Goal: Transaction & Acquisition: Obtain resource

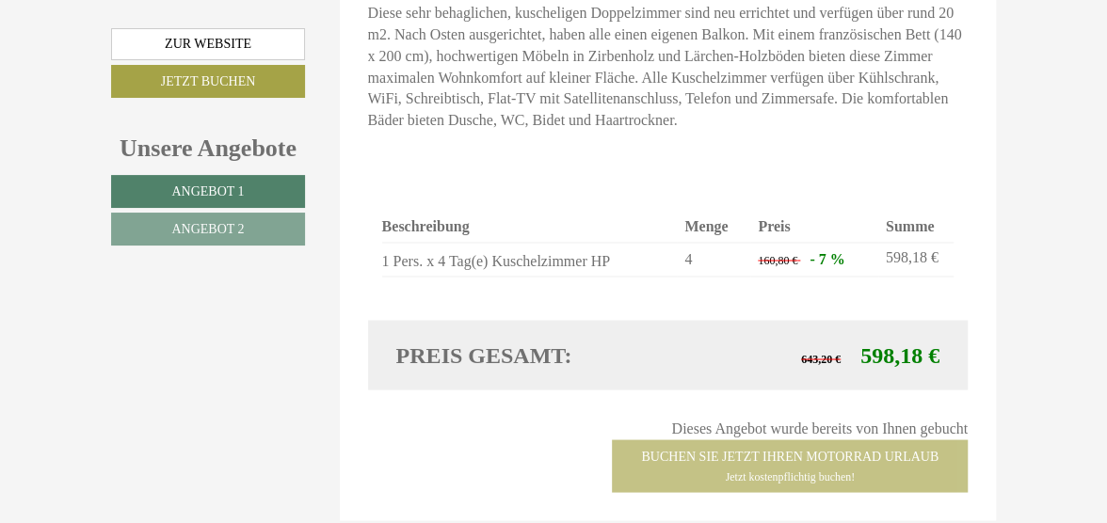
scroll to position [1496, 0]
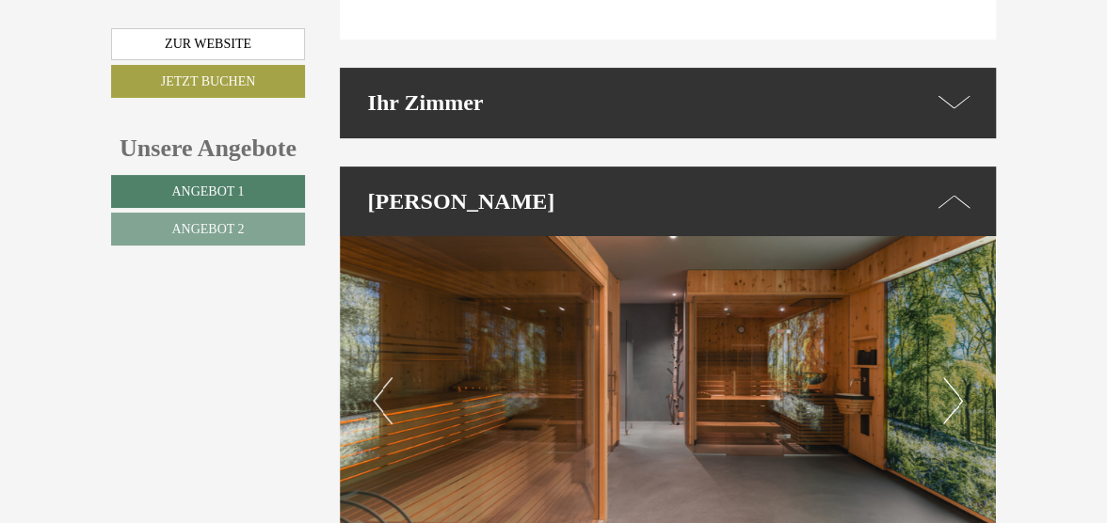
scroll to position [3693, 0]
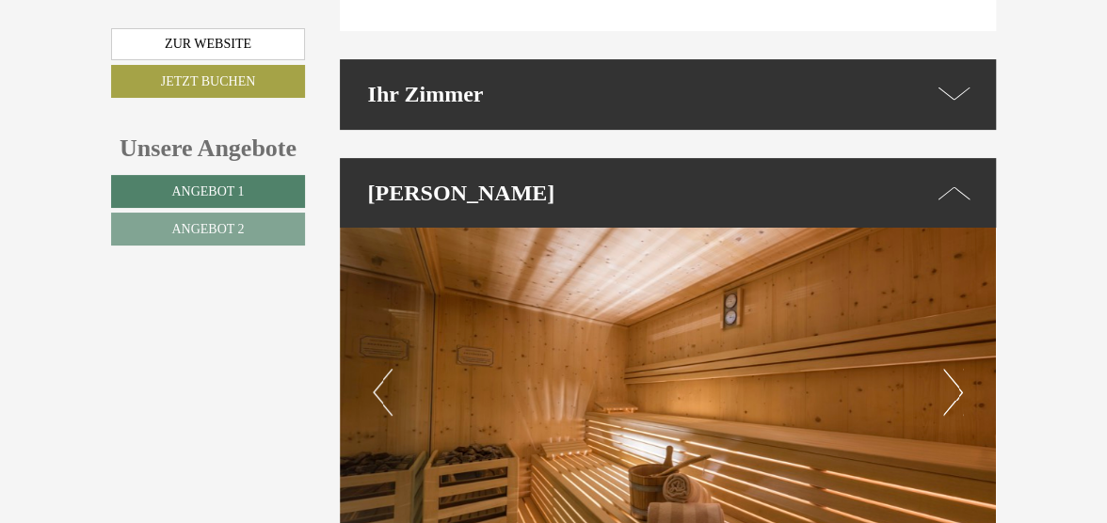
click at [391, 369] on button "Previous" at bounding box center [383, 392] width 20 height 47
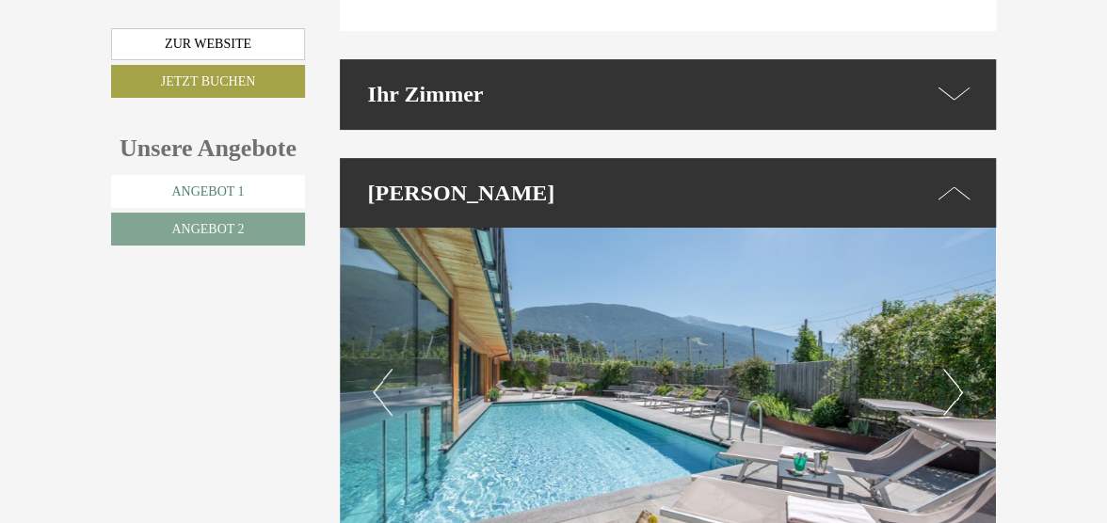
click at [202, 188] on span "Angebot 1" at bounding box center [207, 191] width 72 height 14
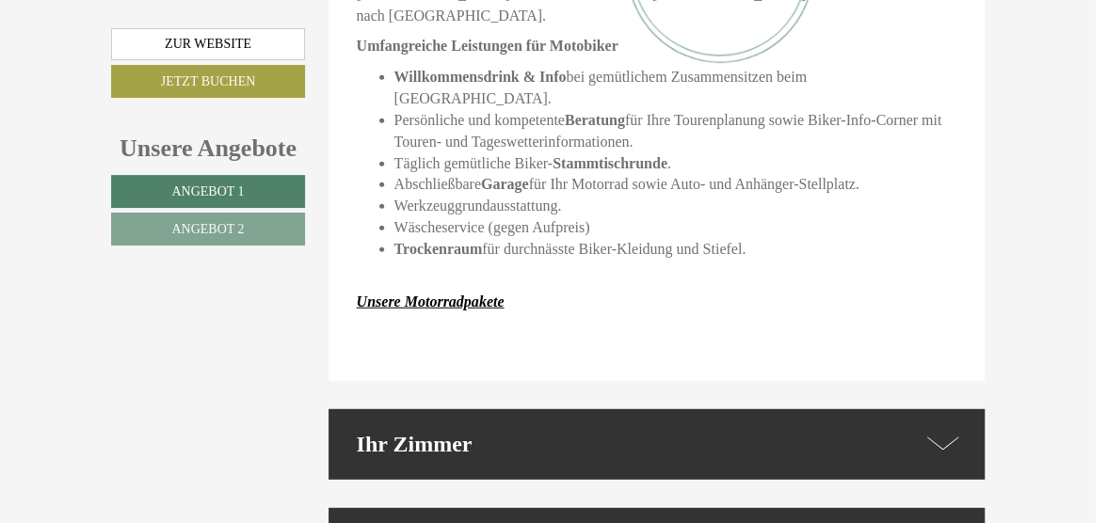
scroll to position [2350, 11]
